Goal: Unclear

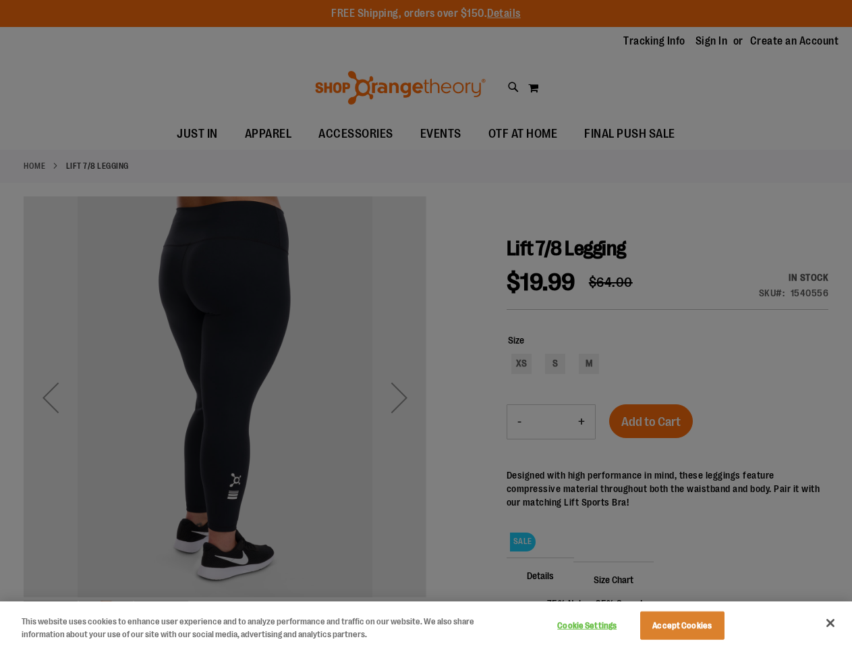
click at [426, 324] on div at bounding box center [426, 324] width 852 height 648
click at [604, 625] on button "Cookie Settings" at bounding box center [587, 625] width 84 height 27
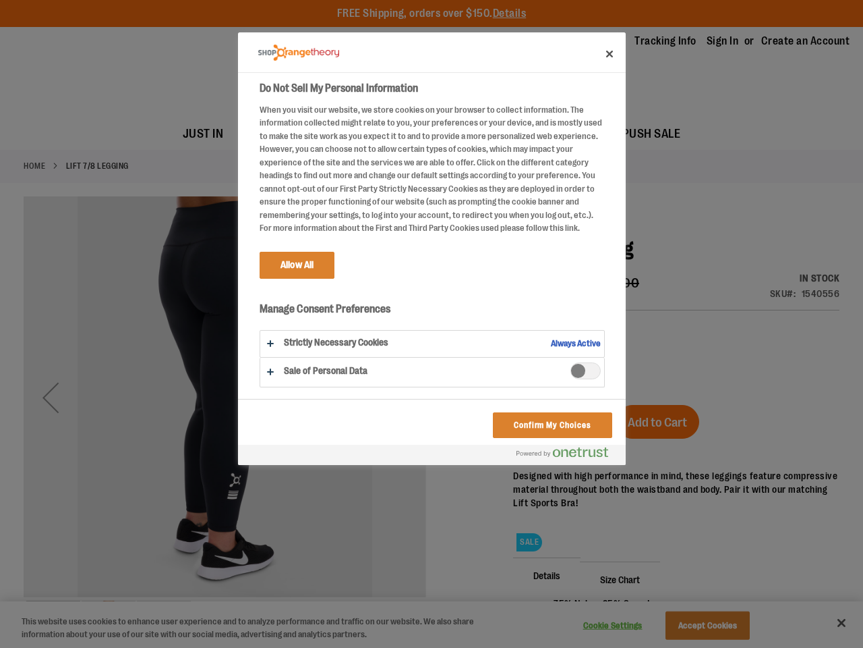
click at [699, 625] on div at bounding box center [431, 324] width 863 height 648
click at [830, 623] on div at bounding box center [431, 324] width 863 height 648
click at [706, 647] on html "Skip to Content The store will not work correctly when cookies are disabled. FR…" at bounding box center [431, 324] width 863 height 648
